Goal: Find specific page/section: Find specific page/section

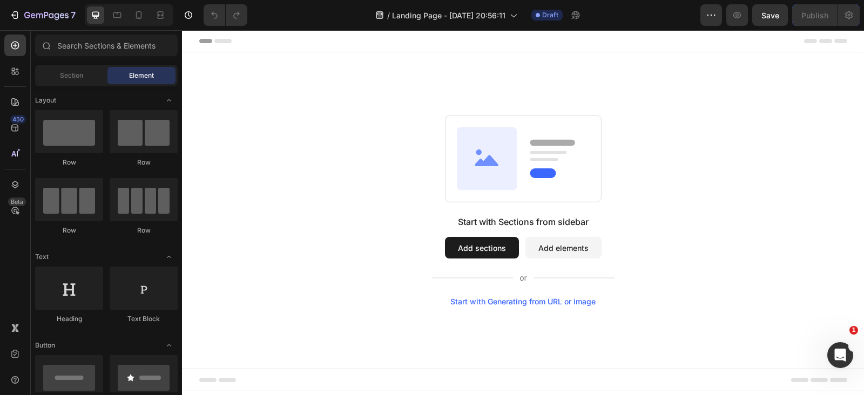
click at [66, 66] on div "Section Element" at bounding box center [106, 76] width 143 height 22
click at [77, 49] on input "text" at bounding box center [106, 46] width 143 height 22
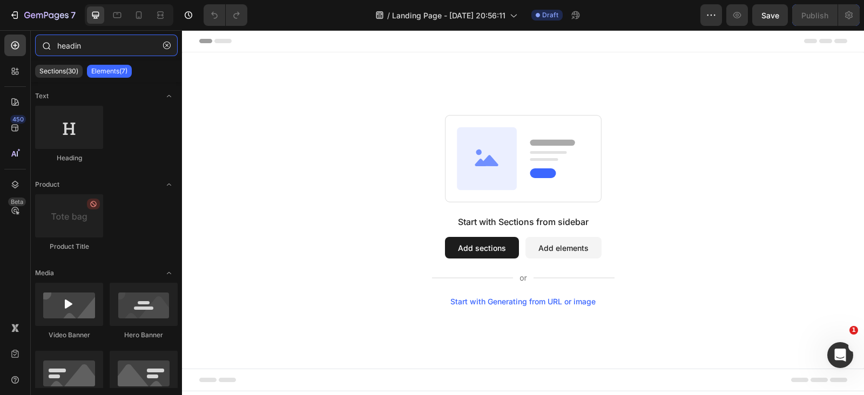
type input "heading"
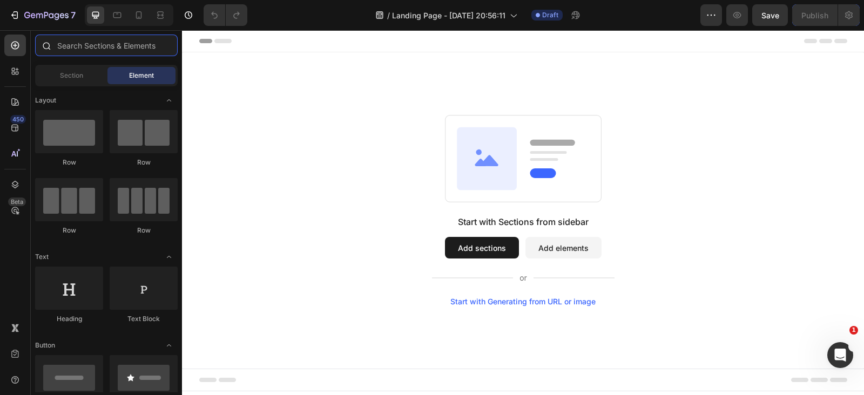
click at [93, 51] on input "text" at bounding box center [106, 46] width 143 height 22
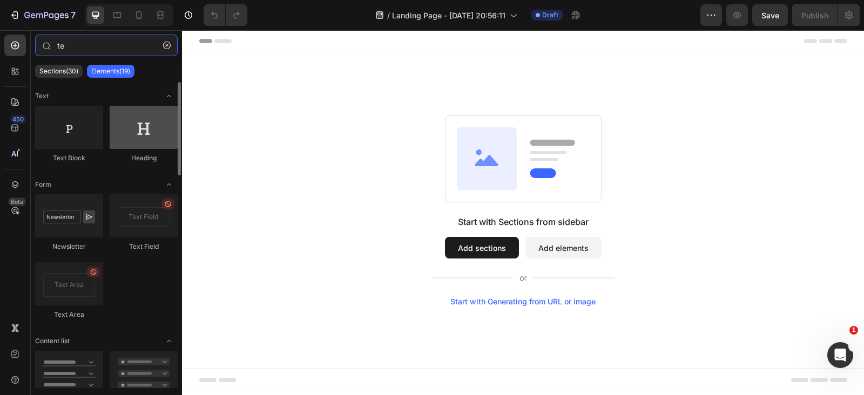
type input "te"
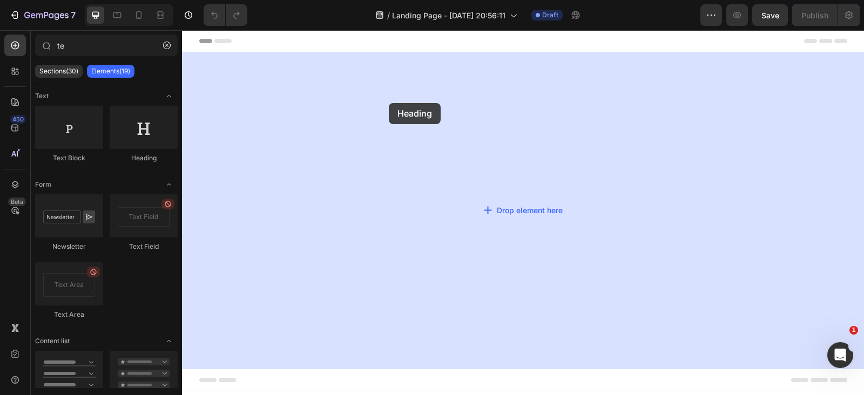
drag, startPoint x: 344, startPoint y: 177, endPoint x: 389, endPoint y: 103, distance: 86.5
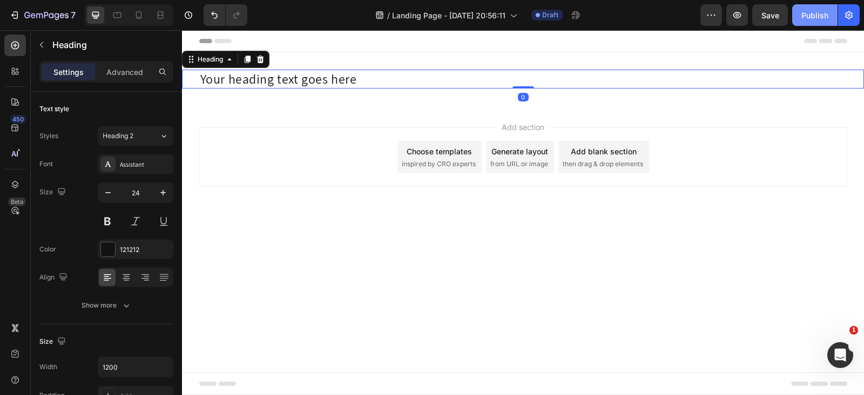
click at [816, 17] on div "Publish" at bounding box center [815, 15] width 27 height 11
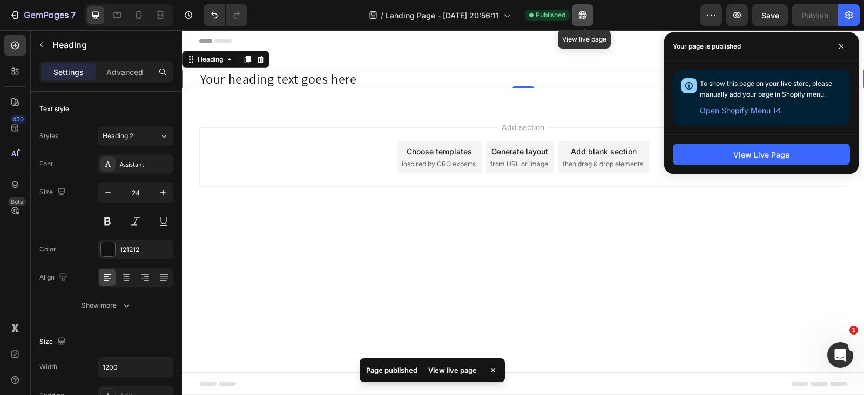
click at [584, 17] on icon "button" at bounding box center [582, 15] width 11 height 11
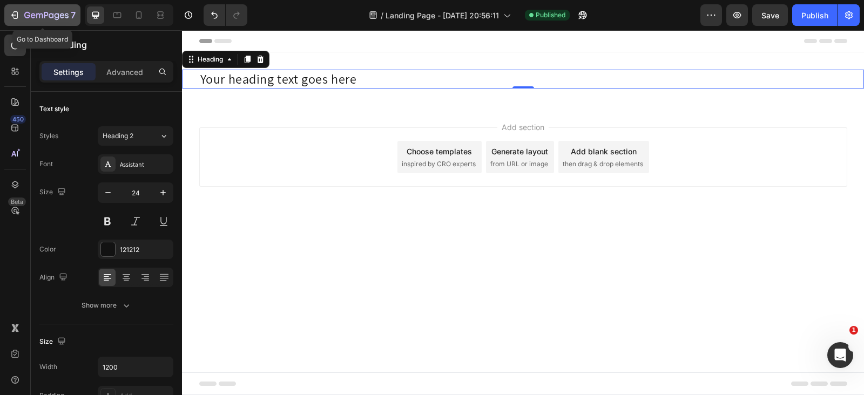
click at [64, 12] on icon "button" at bounding box center [46, 15] width 44 height 9
